Goal: Transaction & Acquisition: Purchase product/service

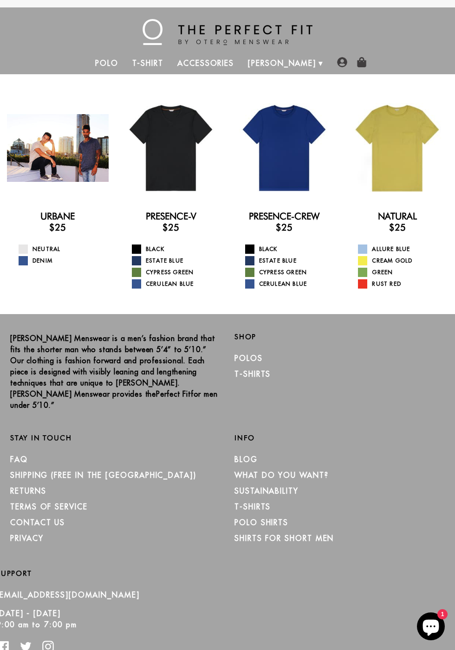
click at [67, 151] on div at bounding box center [58, 148] width 102 height 102
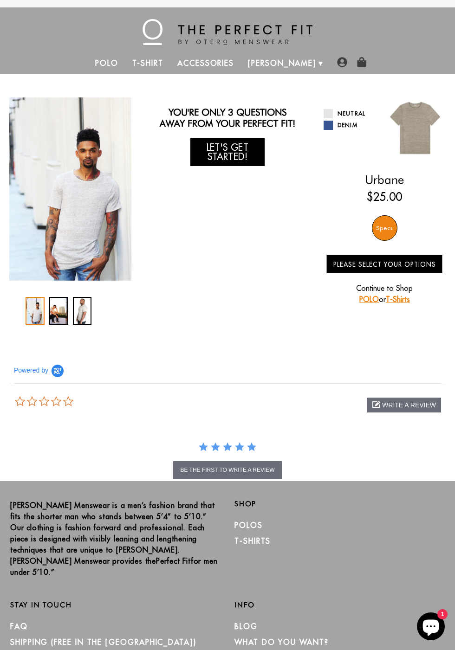
click at [236, 151] on link "Let's Get Started!" at bounding box center [227, 152] width 74 height 28
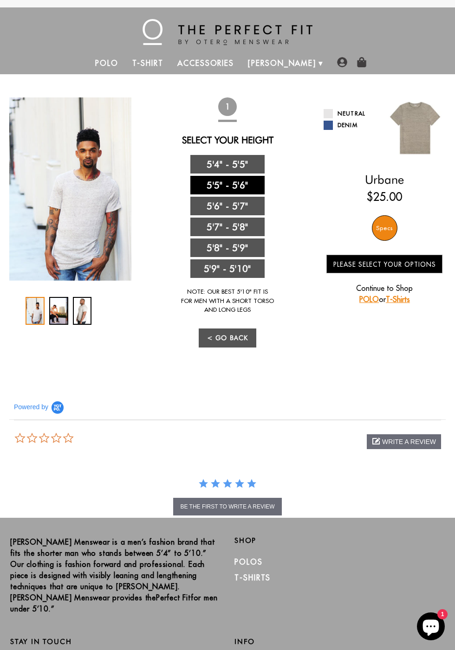
click at [265, 194] on link "5'5" - 5'6"" at bounding box center [227, 185] width 74 height 19
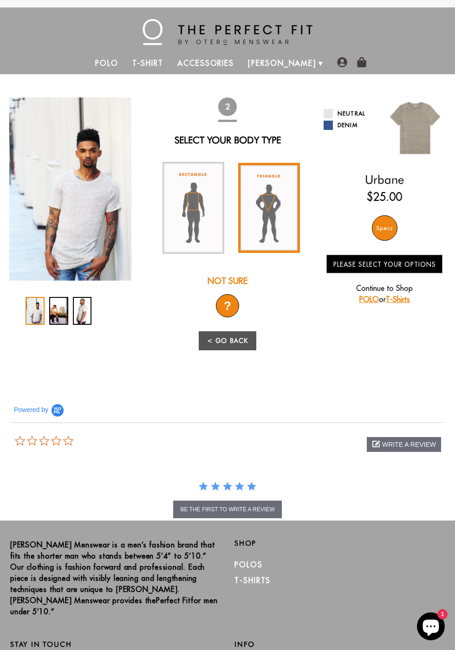
click at [278, 216] on img at bounding box center [269, 208] width 62 height 91
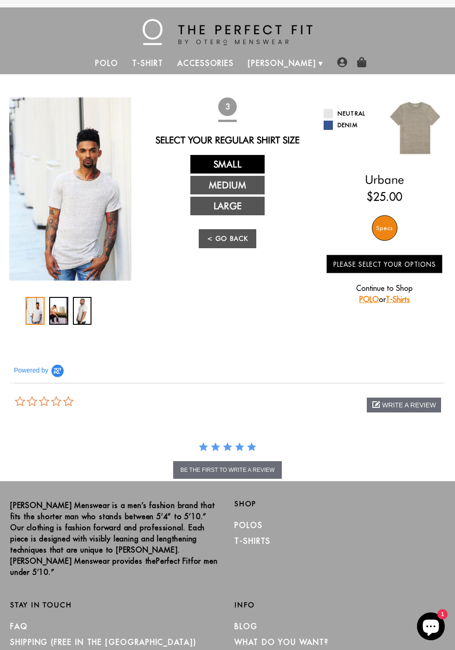
click at [265, 174] on link "Small" at bounding box center [227, 164] width 74 height 19
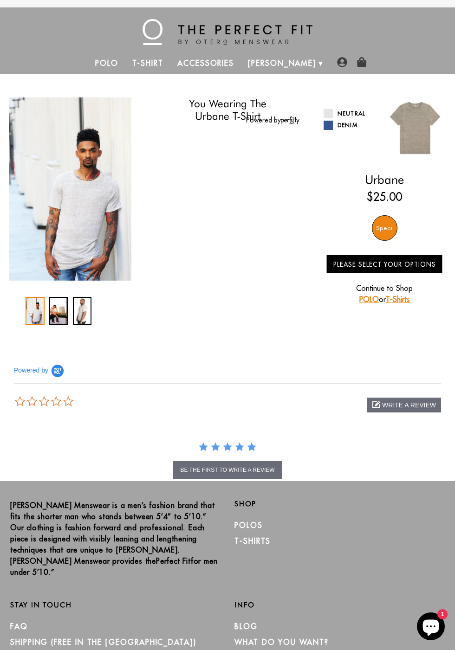
select select "55-56"
select select "triangle"
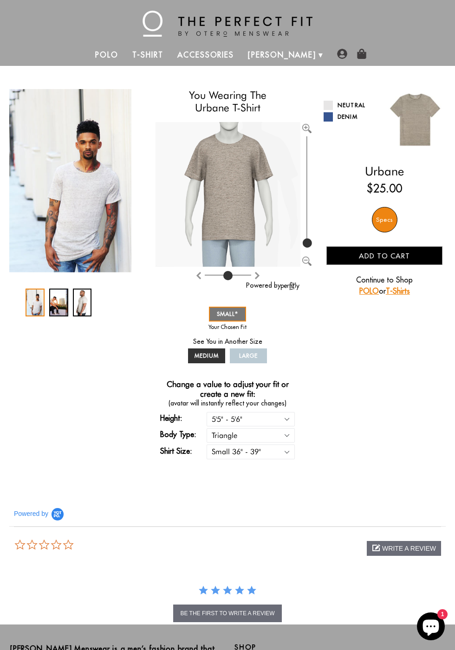
scroll to position [7, 0]
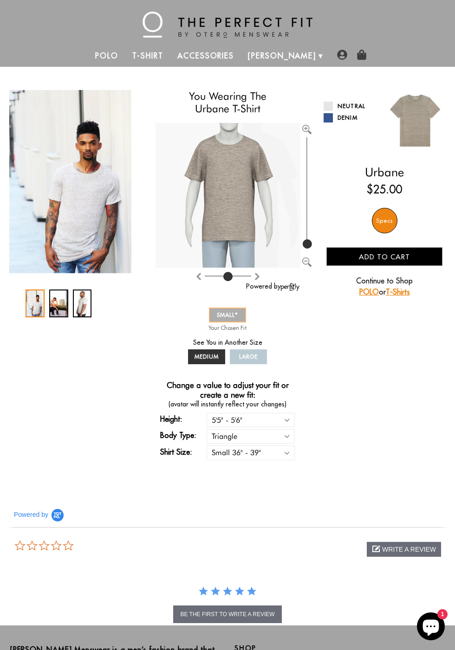
click at [232, 318] on span "SMALL" at bounding box center [227, 314] width 21 height 7
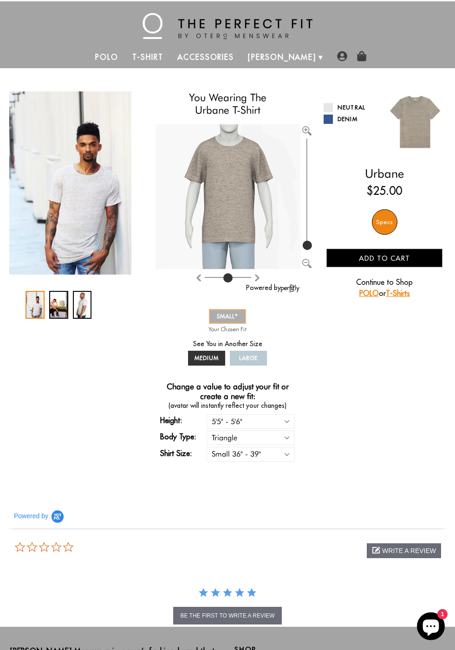
scroll to position [0, 0]
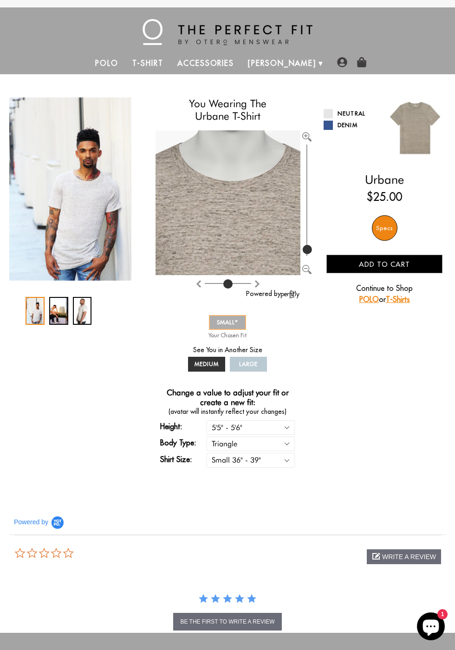
type input "100"
